Goal: Find specific page/section: Find specific page/section

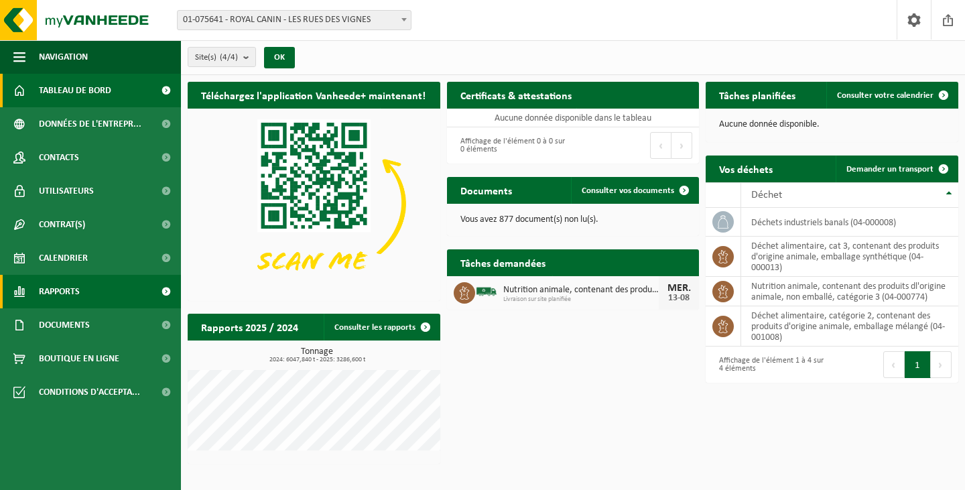
click at [54, 285] on span "Rapports" at bounding box center [59, 291] width 41 height 33
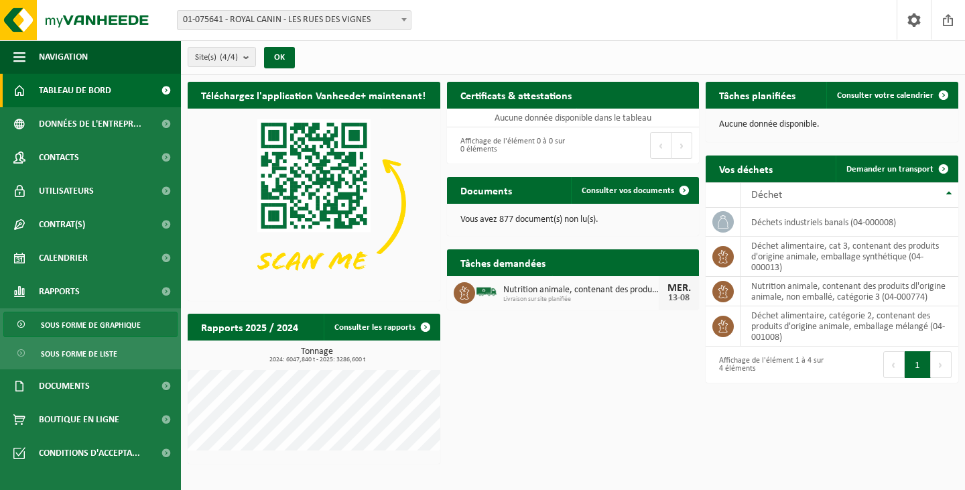
click at [90, 326] on span "Sous forme de graphique" at bounding box center [91, 324] width 100 height 25
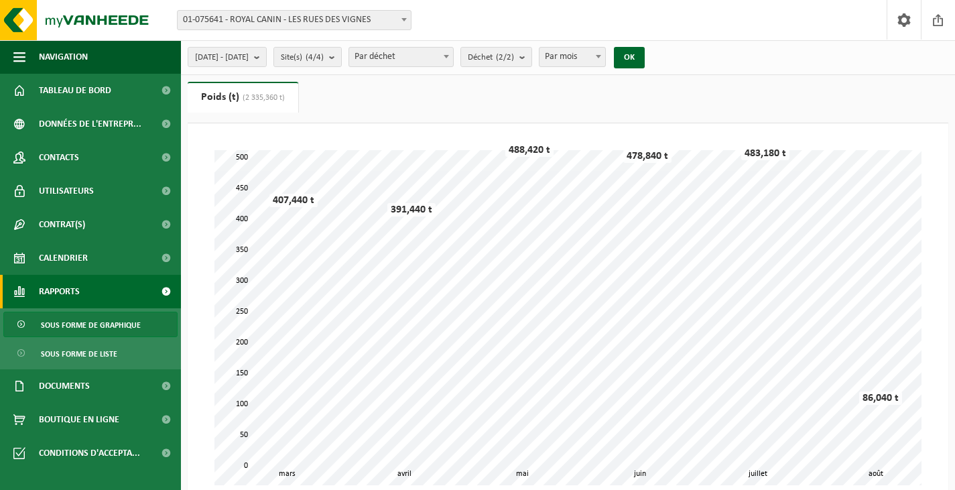
click at [605, 54] on span at bounding box center [598, 56] width 13 height 17
select select "1"
click at [644, 60] on button "OK" at bounding box center [629, 57] width 31 height 21
